Goal: Information Seeking & Learning: Learn about a topic

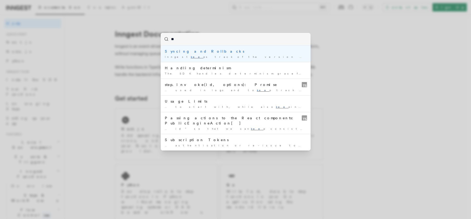
type input "*"
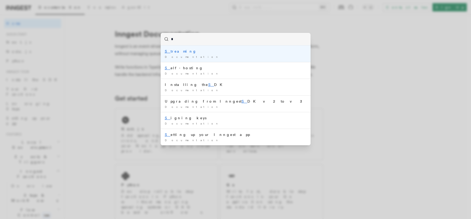
type input "**"
click at [176, 51] on div "St reaming" at bounding box center [236, 51] width 142 height 5
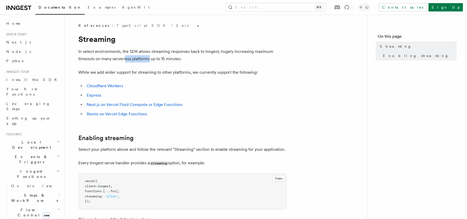
drag, startPoint x: 125, startPoint y: 59, endPoint x: 149, endPoint y: 58, distance: 24.5
click at [149, 58] on p "In select environments, the SDK allows streaming responses back to Inngest, hug…" at bounding box center [182, 55] width 208 height 15
click at [167, 58] on p "In select environments, the SDK allows streaming responses back to Inngest, hug…" at bounding box center [182, 55] width 208 height 15
drag, startPoint x: 114, startPoint y: 72, endPoint x: 137, endPoint y: 71, distance: 23.4
click at [137, 71] on p "While we add wider support for streaming to other platforms, we currently suppo…" at bounding box center [182, 72] width 208 height 7
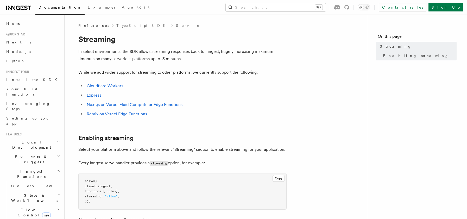
click at [179, 71] on p "While we add wider support for streaming to other platforms, we currently suppo…" at bounding box center [182, 72] width 208 height 7
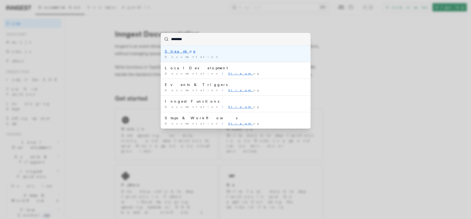
type input "*********"
click at [172, 50] on mark "Streaming" at bounding box center [181, 51] width 32 height 4
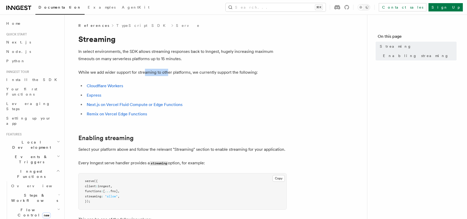
drag, startPoint x: 168, startPoint y: 73, endPoint x: 144, endPoint y: 73, distance: 23.7
click at [144, 73] on p "While we add wider support for streaming to other platforms, we currently suppo…" at bounding box center [182, 72] width 208 height 7
click at [129, 73] on p "While we add wider support for streaming to other platforms, we currently suppo…" at bounding box center [182, 72] width 208 height 7
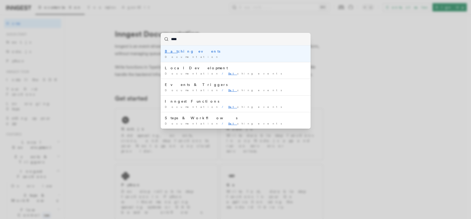
type input "*****"
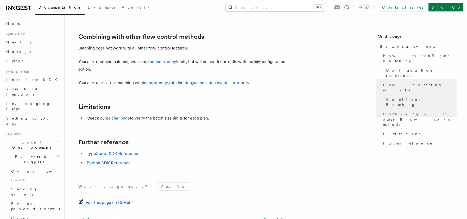
scroll to position [561, 0]
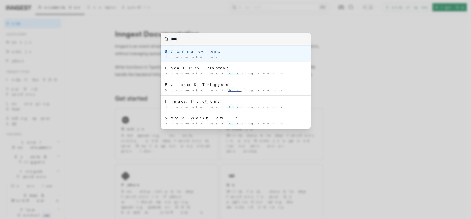
type input "*****"
click at [181, 51] on div "Batch ing events" at bounding box center [236, 51] width 142 height 5
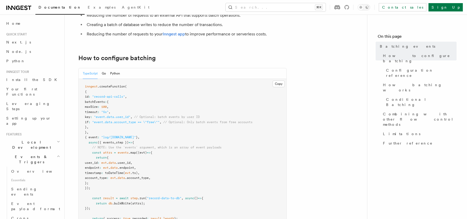
scroll to position [66, 0]
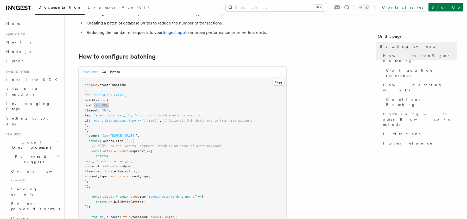
drag, startPoint x: 121, startPoint y: 103, endPoint x: 95, endPoint y: 104, distance: 25.5
click at [95, 104] on pre "inngest .createFunction ( { id : "record-api-calls" , batchEvents : { maxSize :…" at bounding box center [183, 156] width 208 height 158
click at [141, 104] on pre "inngest .createFunction ( { id : "record-api-calls" , batchEvents : { maxSize :…" at bounding box center [183, 156] width 208 height 158
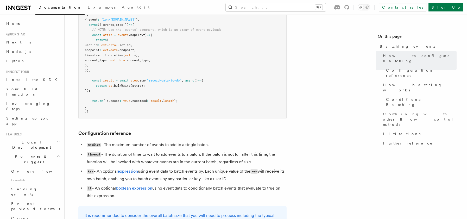
scroll to position [187, 0]
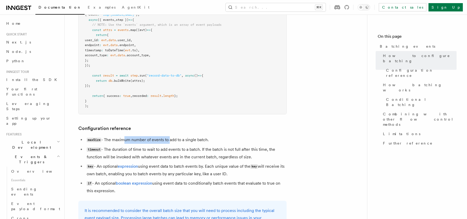
drag, startPoint x: 123, startPoint y: 139, endPoint x: 169, endPoint y: 142, distance: 46.2
click at [169, 142] on li "maxSize - The maximum number of events to add to a single batch." at bounding box center [186, 140] width 202 height 8
click at [194, 142] on li "maxSize - The maximum number of events to add to a single batch." at bounding box center [186, 140] width 202 height 8
